Goal: Check status: Check status

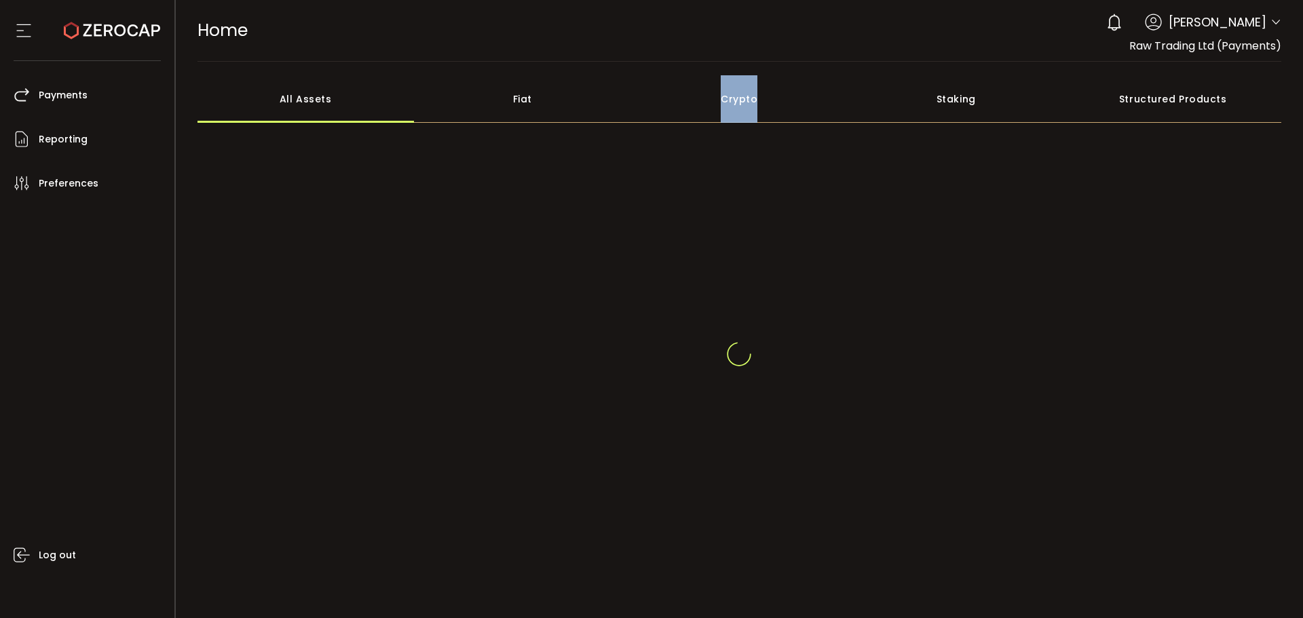
drag, startPoint x: 690, startPoint y: 86, endPoint x: 636, endPoint y: 119, distance: 63.5
click at [637, 118] on div "Crypto" at bounding box center [739, 99] width 217 height 48
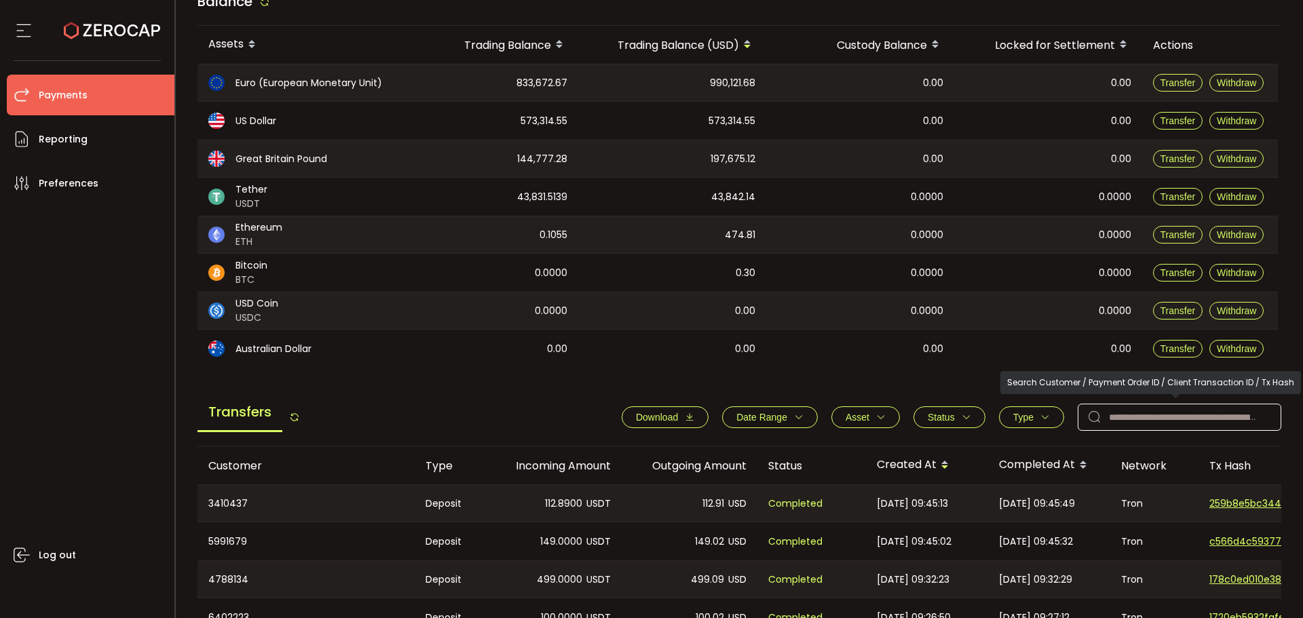
scroll to position [136, 0]
click at [1153, 412] on input "text" at bounding box center [1180, 416] width 204 height 27
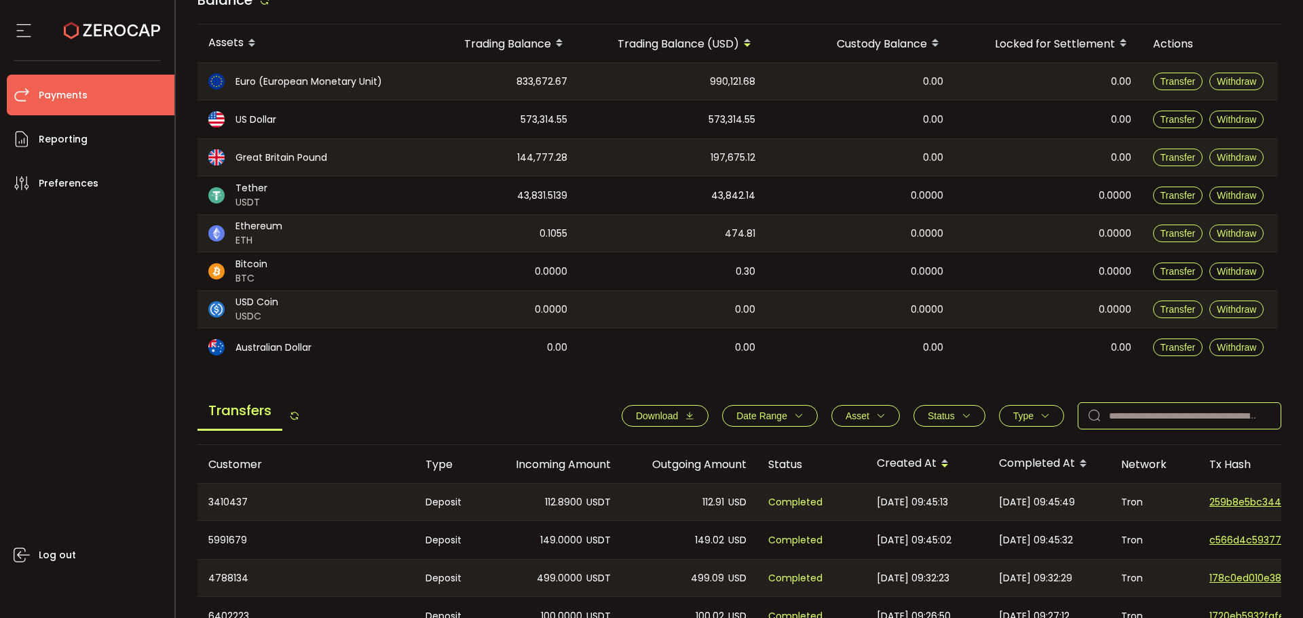
paste input "*******"
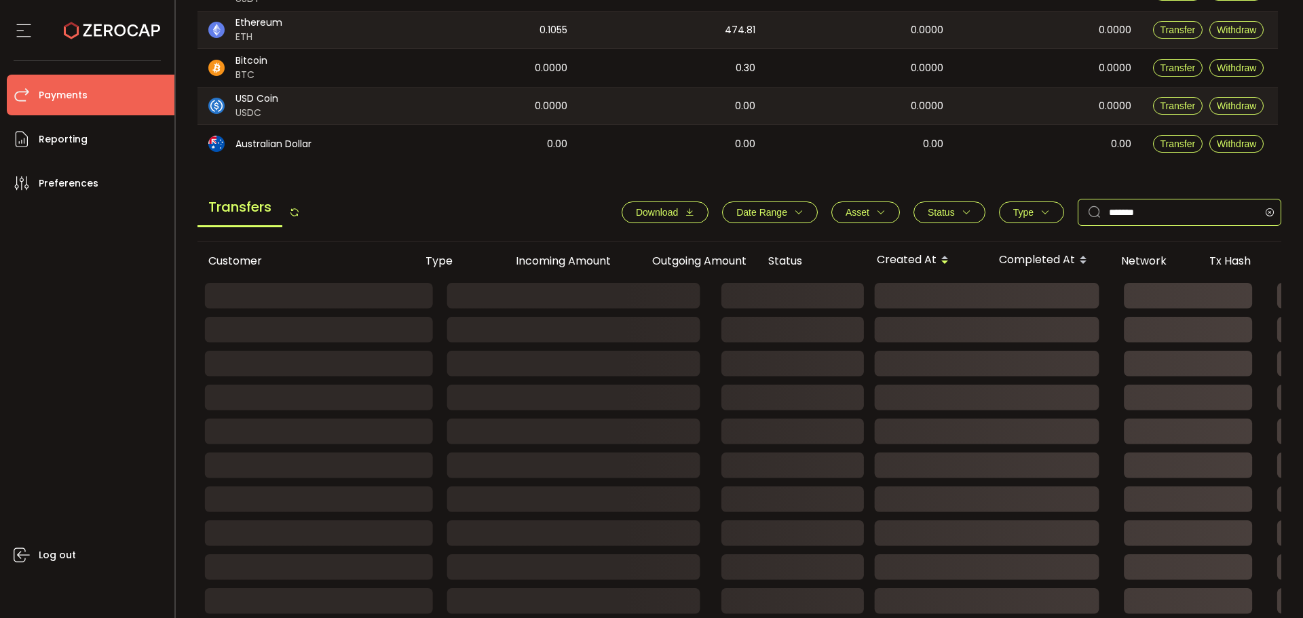
scroll to position [208, 0]
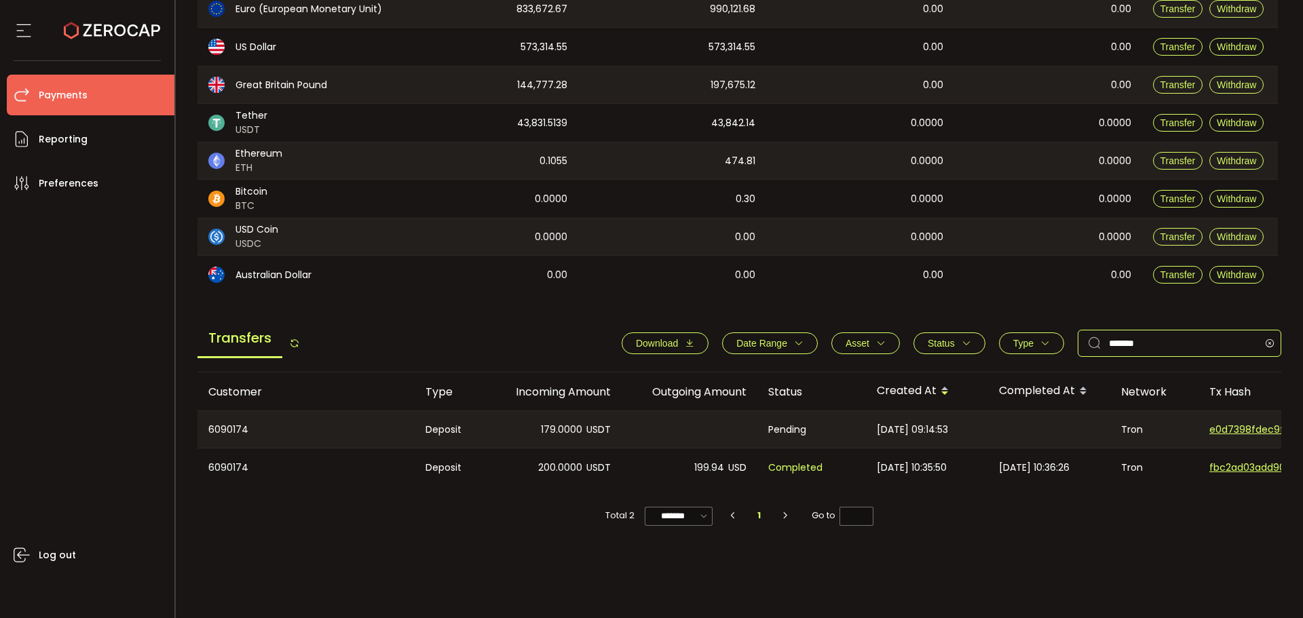
type input "*******"
drag, startPoint x: 743, startPoint y: 477, endPoint x: 766, endPoint y: 476, distance: 23.1
click at [766, 476] on tr "6090174 Deposit 200.0000 USDT 199.94 USD Completed [DATE] 10:35:50 [DATE] 10:36…" at bounding box center [912, 468] width 1429 height 38
click at [948, 546] on div "Customer Type Incoming Amount Outgoing Amount Status Created At Completed At Ne…" at bounding box center [740, 489] width 1085 height 232
click at [722, 462] on tr "6090174 Deposit 200.0000 USDT 199.94 USD Completed [DATE] 10:35:50 [DATE] 10:36…" at bounding box center [912, 468] width 1429 height 38
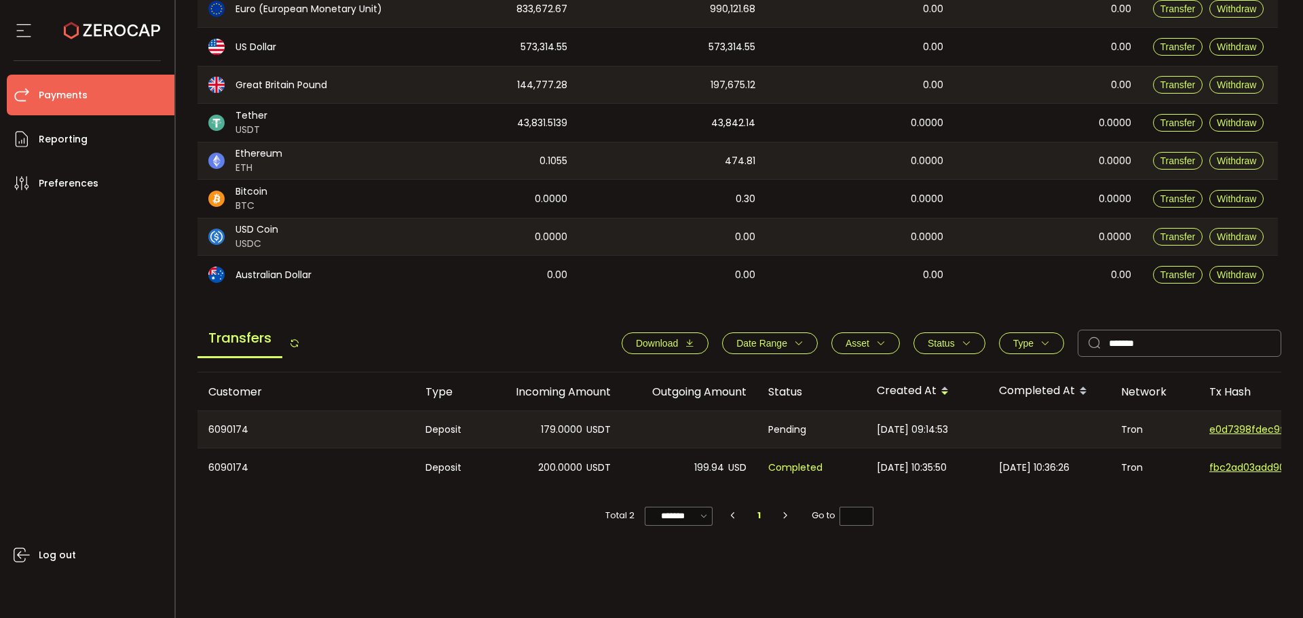
click at [807, 472] on span "Completed" at bounding box center [795, 468] width 54 height 16
drag, startPoint x: 777, startPoint y: 432, endPoint x: 797, endPoint y: 453, distance: 29.3
click at [766, 432] on div "Pending" at bounding box center [812, 429] width 109 height 37
click at [819, 477] on div "Completed" at bounding box center [812, 468] width 109 height 38
